Goal: Information Seeking & Learning: Learn about a topic

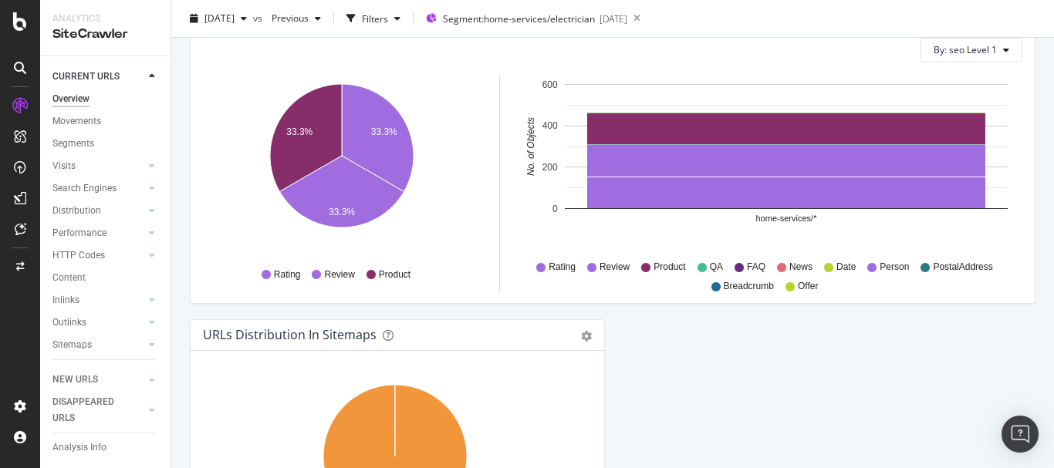
scroll to position [1539, 0]
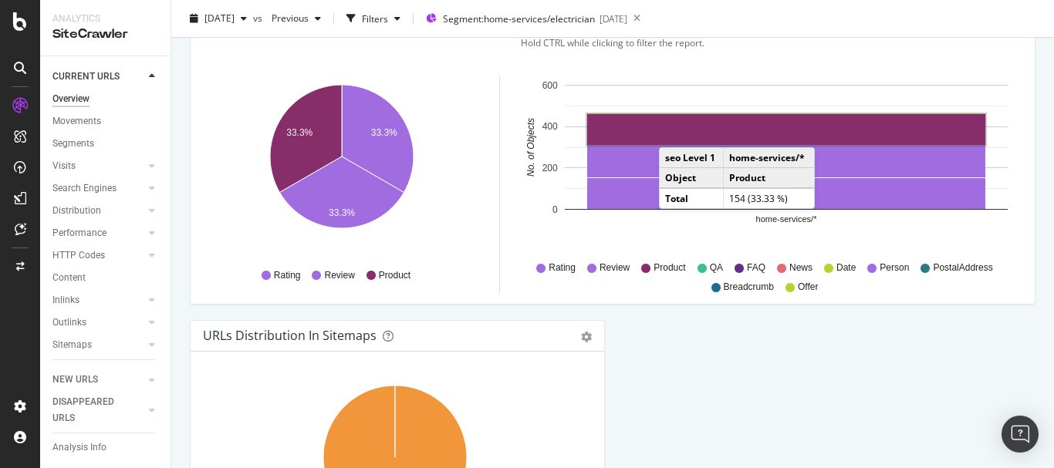
click at [675, 132] on rect "A chart." at bounding box center [786, 129] width 398 height 31
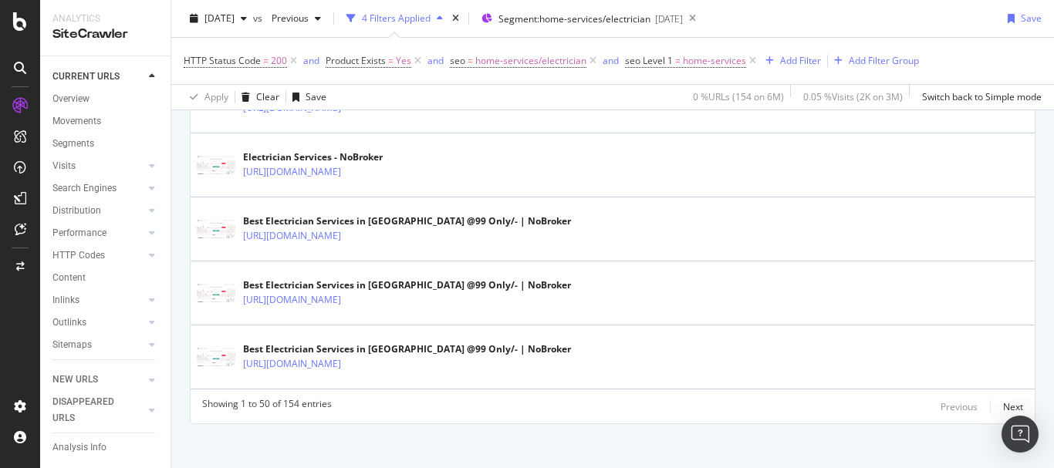
scroll to position [3329, 0]
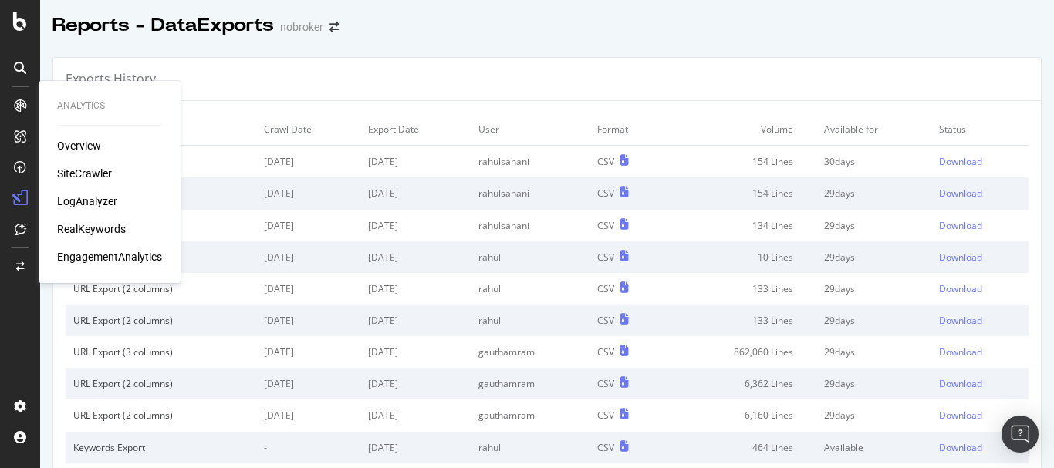
click at [79, 173] on div "SiteCrawler" at bounding box center [84, 173] width 55 height 15
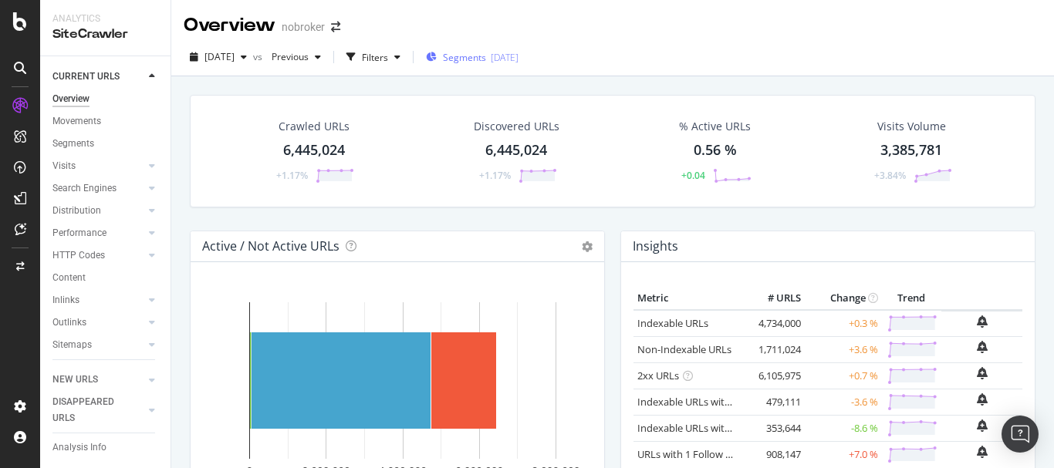
click at [467, 59] on div "Segments 2025-08-19" at bounding box center [472, 57] width 93 height 13
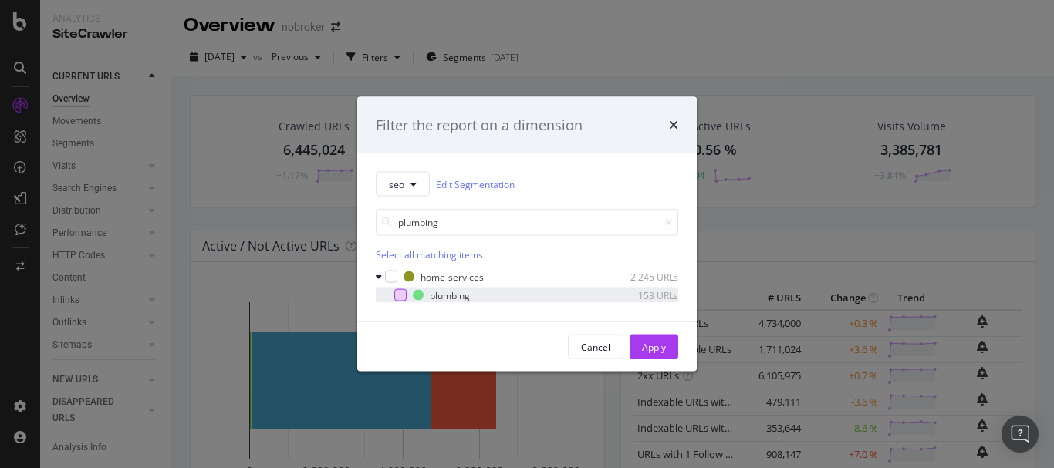
type input "plumbing"
click at [402, 294] on div "modal" at bounding box center [400, 295] width 12 height 12
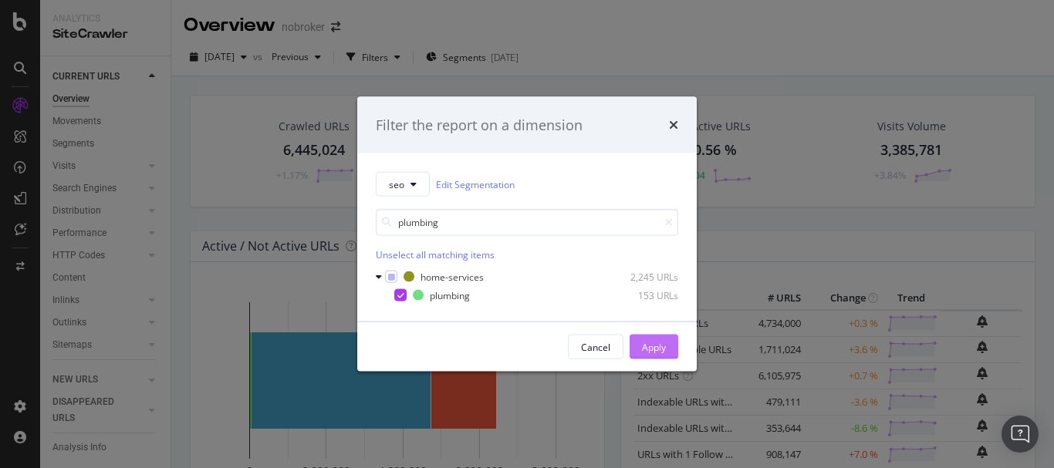
click at [666, 338] on button "Apply" at bounding box center [654, 347] width 49 height 25
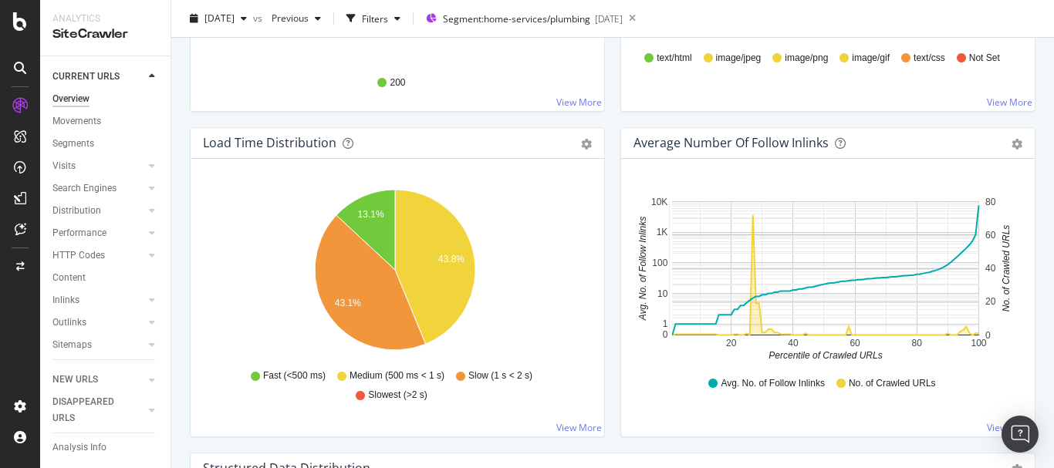
scroll to position [772, 0]
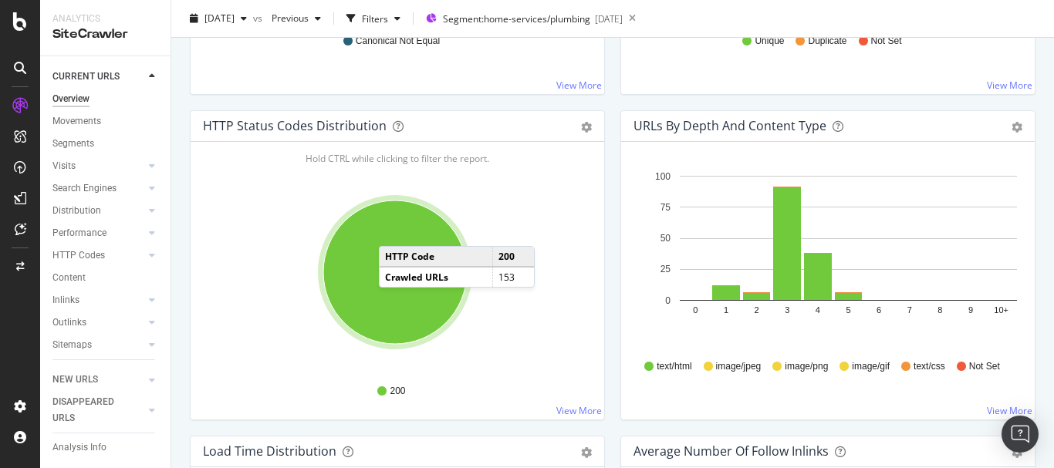
click at [394, 231] on ellipse "A chart." at bounding box center [395, 273] width 144 height 144
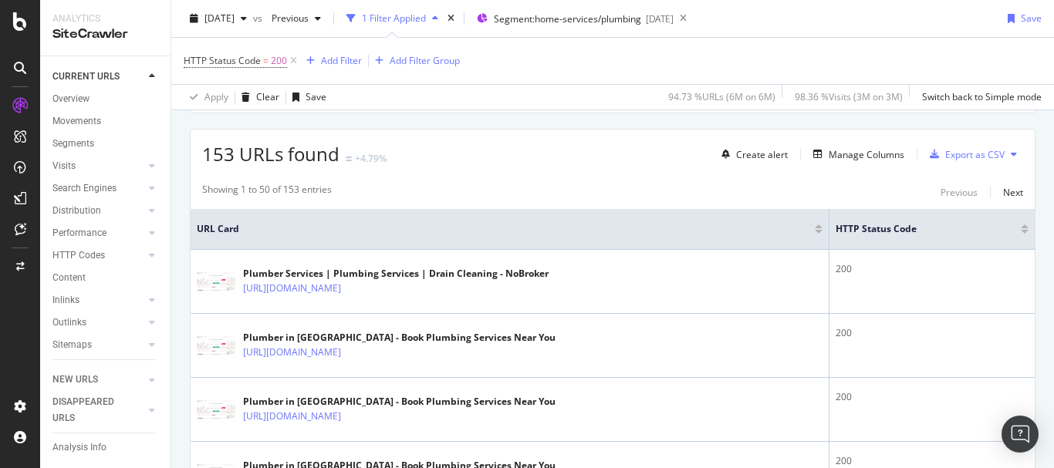
scroll to position [280, 0]
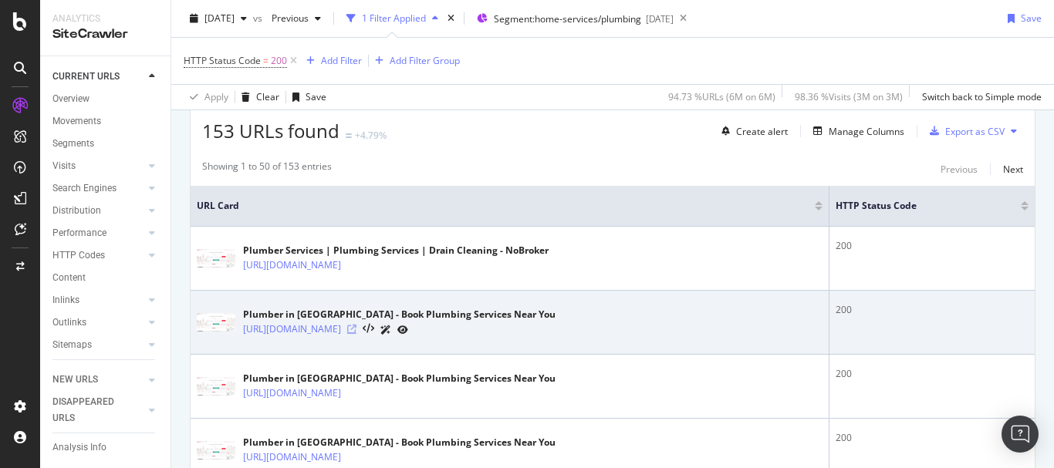
click at [357, 330] on icon at bounding box center [351, 329] width 9 height 9
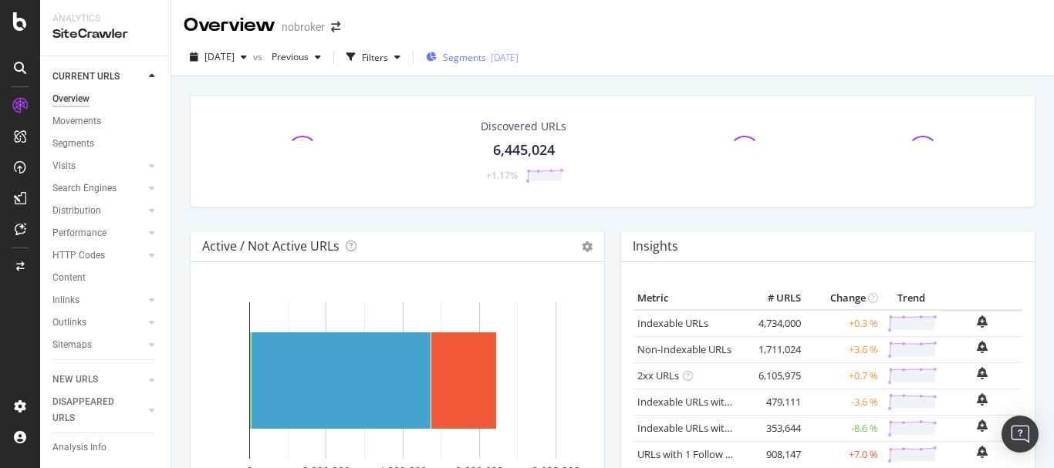
click at [519, 56] on div "[DATE]" at bounding box center [505, 57] width 28 height 13
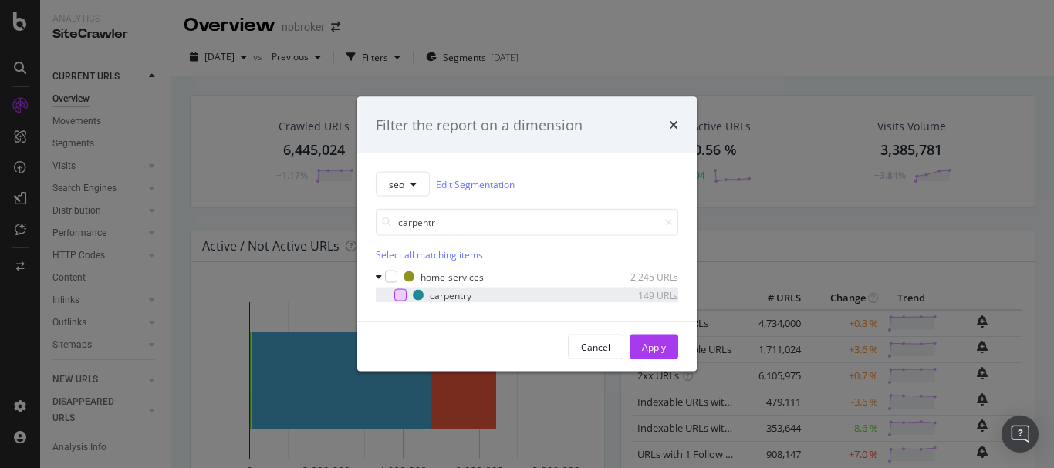
type input "carpentr"
click at [402, 294] on div "modal" at bounding box center [400, 295] width 12 height 12
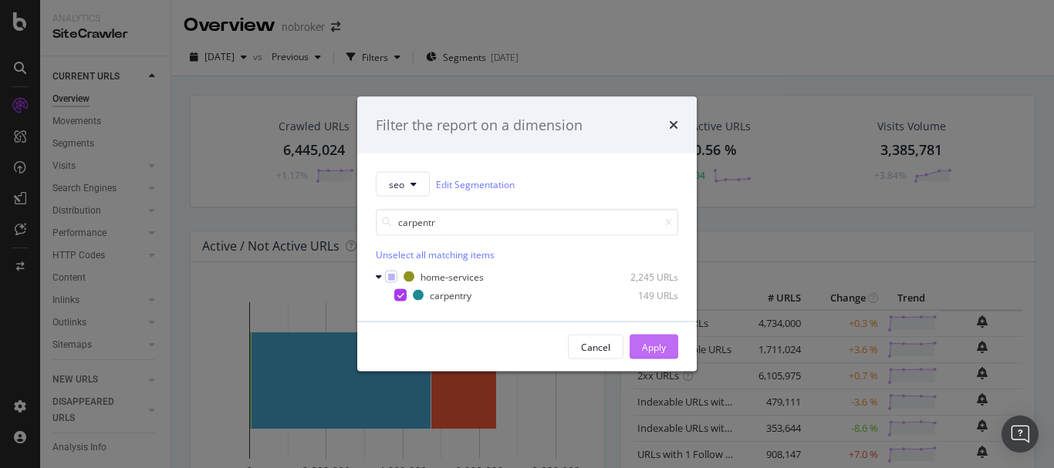
click at [661, 340] on div "Apply" at bounding box center [654, 347] width 24 height 23
